Goal: Task Accomplishment & Management: Manage account settings

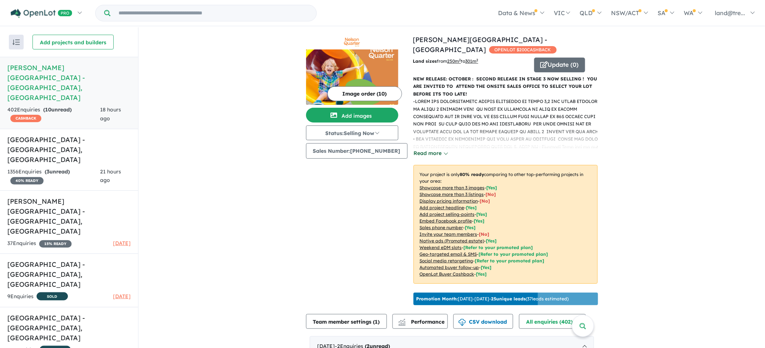
click at [426, 149] on button "Read more" at bounding box center [430, 153] width 35 height 8
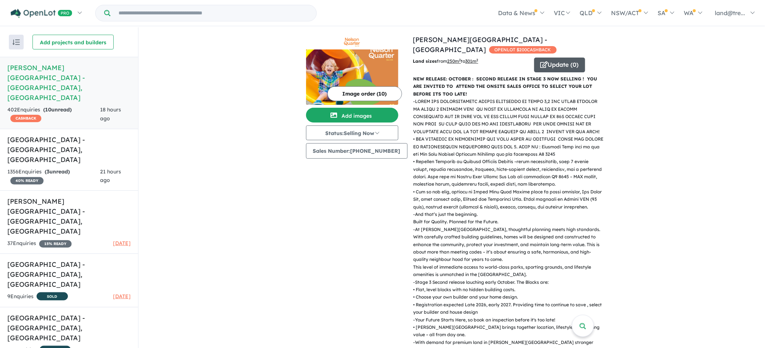
click at [549, 58] on button "Update ( 0 )" at bounding box center [559, 65] width 51 height 15
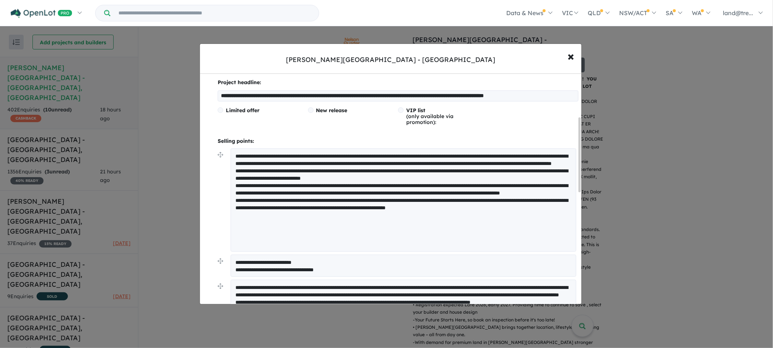
scroll to position [129, 0]
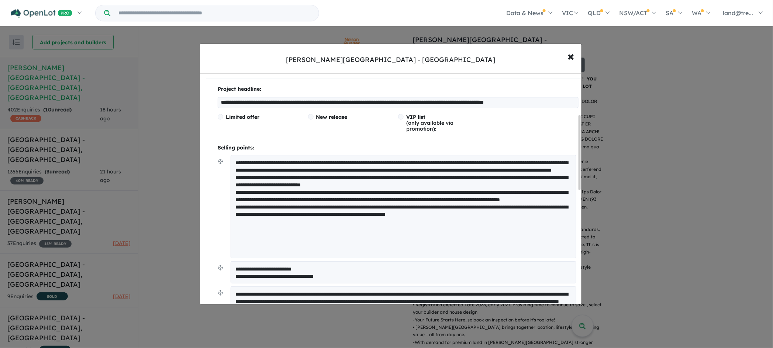
click at [453, 169] on textarea at bounding box center [404, 206] width 346 height 103
type textarea "**********"
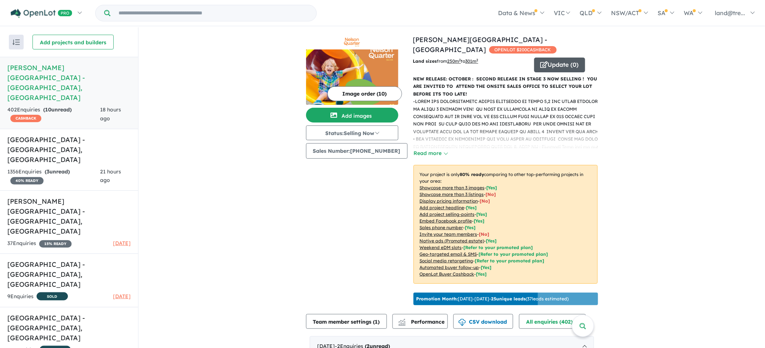
click at [544, 58] on button "Update ( 0 )" at bounding box center [559, 65] width 51 height 15
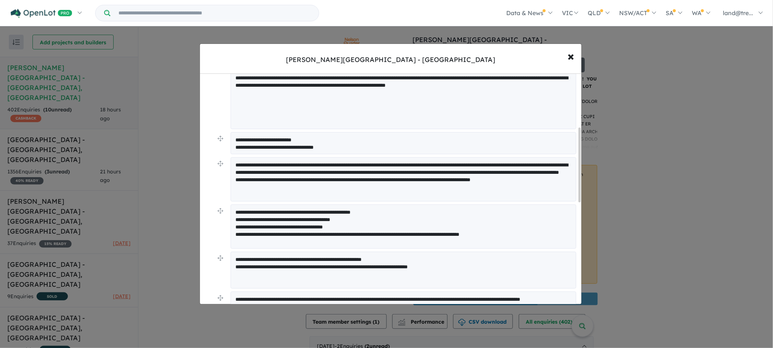
scroll to position [129, 0]
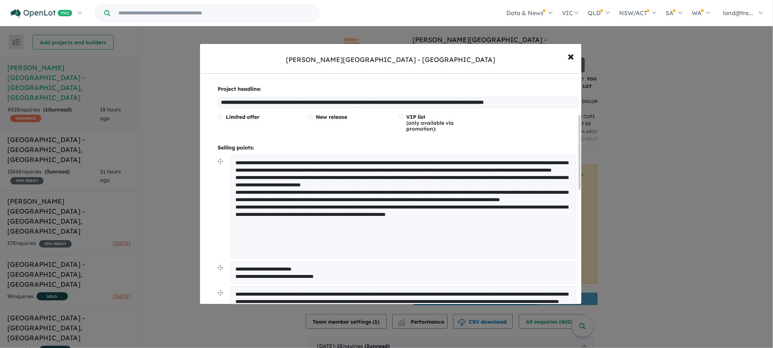
click at [525, 162] on textarea at bounding box center [404, 206] width 346 height 103
click at [416, 163] on textarea at bounding box center [404, 206] width 346 height 103
click at [465, 101] on input "**********" at bounding box center [398, 102] width 361 height 11
click at [539, 162] on textarea at bounding box center [404, 206] width 346 height 103
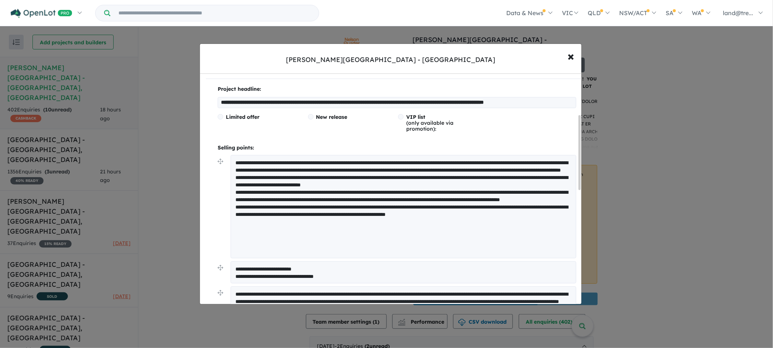
scroll to position [0, 0]
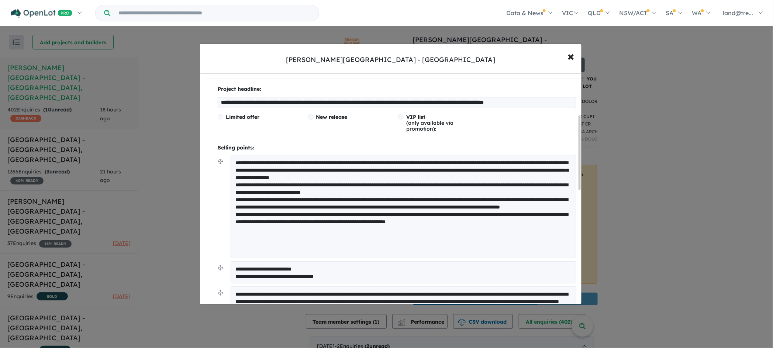
click at [342, 169] on textarea at bounding box center [404, 206] width 346 height 103
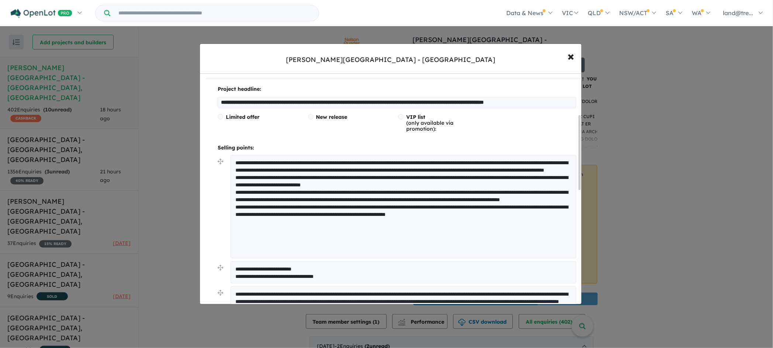
click at [531, 163] on textarea at bounding box center [404, 206] width 346 height 103
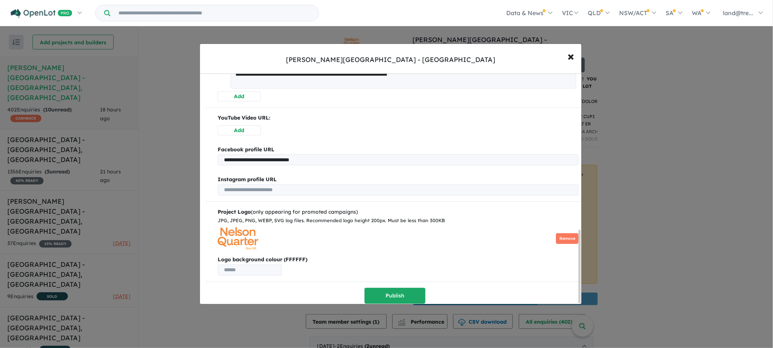
scroll to position [500, 0]
type textarea "**********"
click at [390, 293] on button "Publish" at bounding box center [395, 296] width 61 height 16
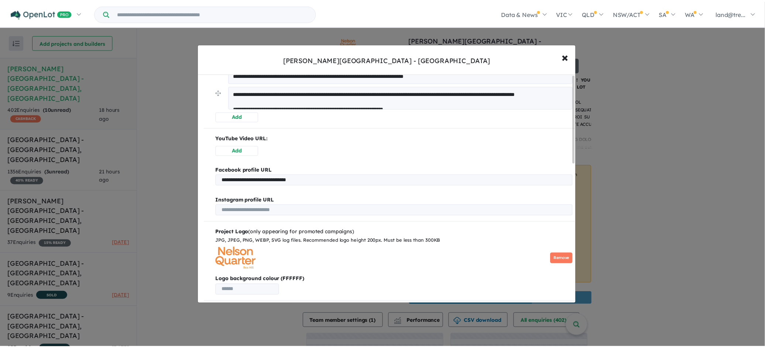
scroll to position [0, 0]
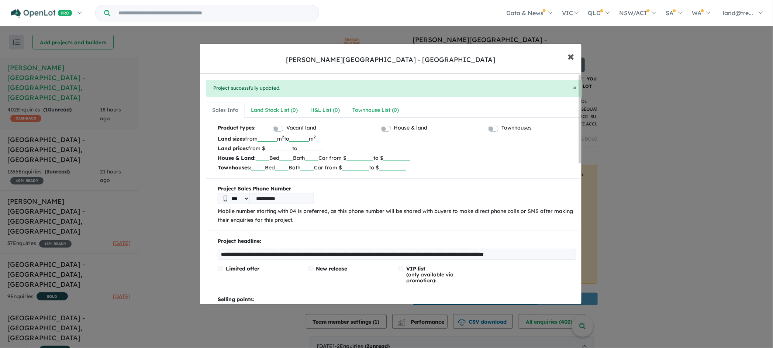
click at [569, 55] on span "×" at bounding box center [571, 56] width 7 height 16
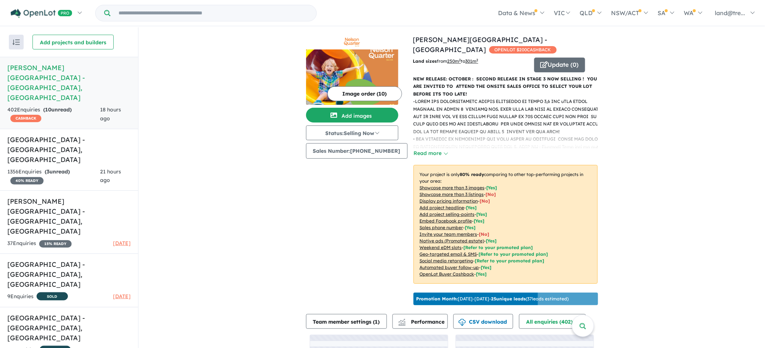
click at [383, 72] on img at bounding box center [352, 76] width 92 height 55
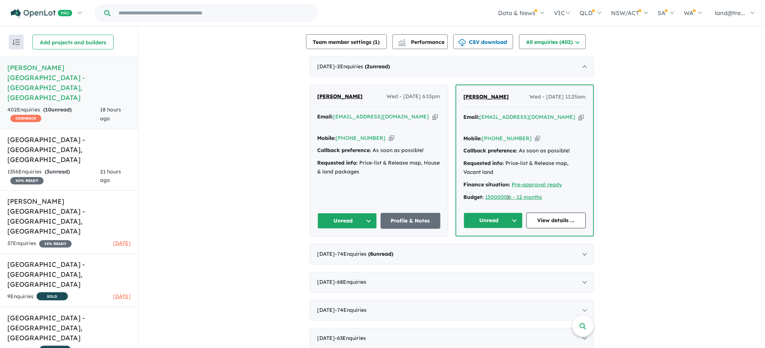
scroll to position [330, 0]
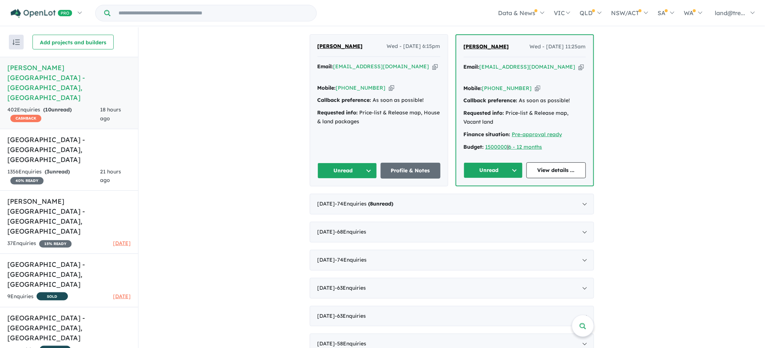
click at [364, 163] on button "Unread" at bounding box center [347, 171] width 60 height 16
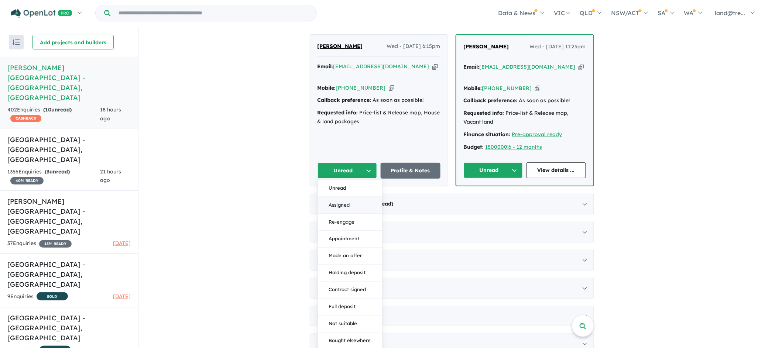
click at [338, 197] on button "Assigned" at bounding box center [350, 205] width 64 height 17
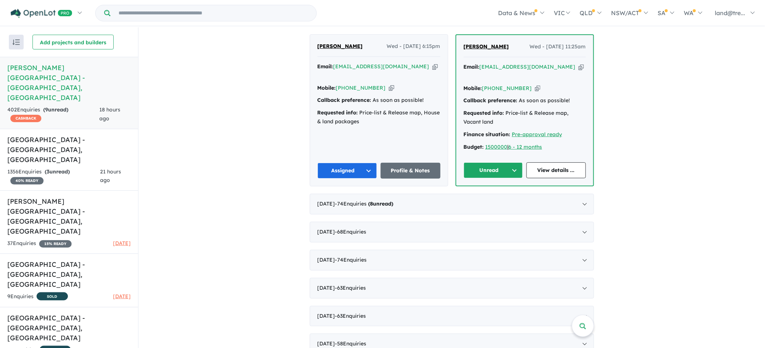
click at [511, 162] on button "Unread" at bounding box center [492, 170] width 59 height 16
click at [483, 196] on button "Assigned" at bounding box center [496, 204] width 64 height 17
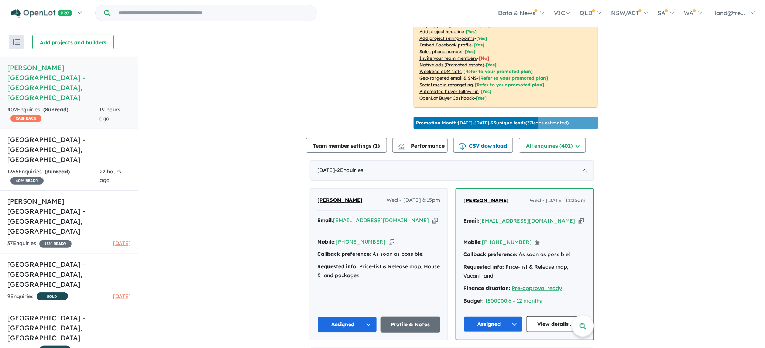
scroll to position [201, 0]
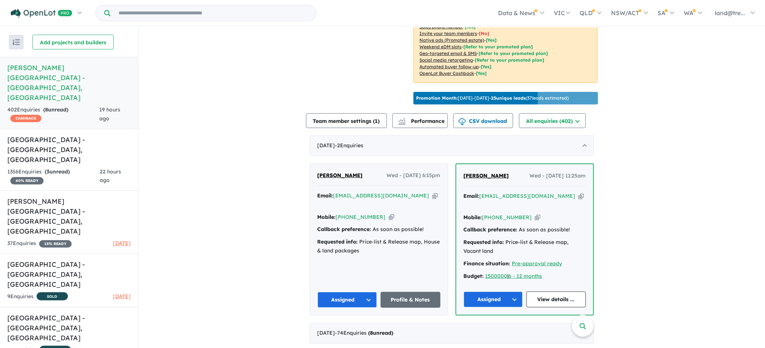
drag, startPoint x: 313, startPoint y: 135, endPoint x: 369, endPoint y: 175, distance: 69.1
click at [382, 176] on div "[DATE] - 2 Enquir ies ( 0 unread) [PERSON_NAME] Wed - [DATE] 6:15pm Email: [EMA…" at bounding box center [452, 225] width 284 height 180
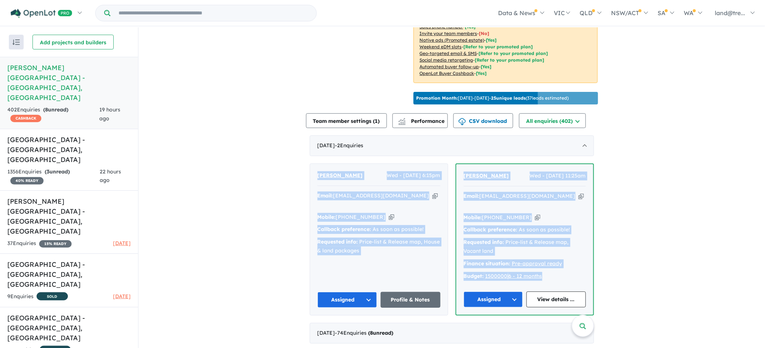
drag, startPoint x: 310, startPoint y: 160, endPoint x: 565, endPoint y: 268, distance: 277.0
click at [565, 268] on div "[PERSON_NAME] Wed - [DATE] 6:15pm Email: [EMAIL_ADDRESS][DOMAIN_NAME] Copied! M…" at bounding box center [452, 239] width 284 height 152
